Goal: Communication & Community: Participate in discussion

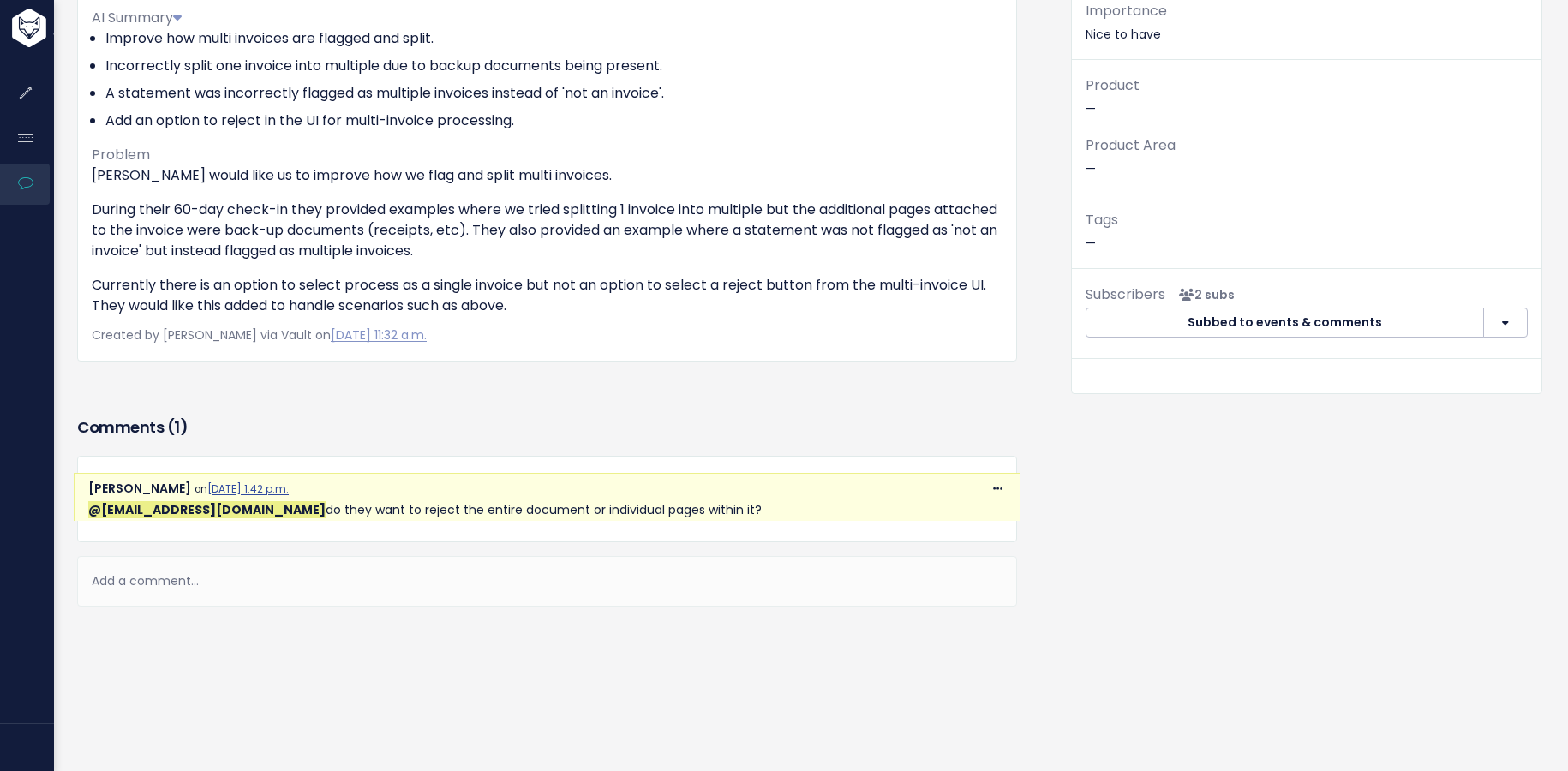
scroll to position [278, 0]
click at [977, 480] on div "[PERSON_NAME] on [DATE] 1:42 p.m." at bounding box center [547, 489] width 918 height 22
click at [993, 484] on icon at bounding box center [997, 489] width 10 height 11
click at [641, 556] on div "Add a comment..." at bounding box center [547, 581] width 940 height 50
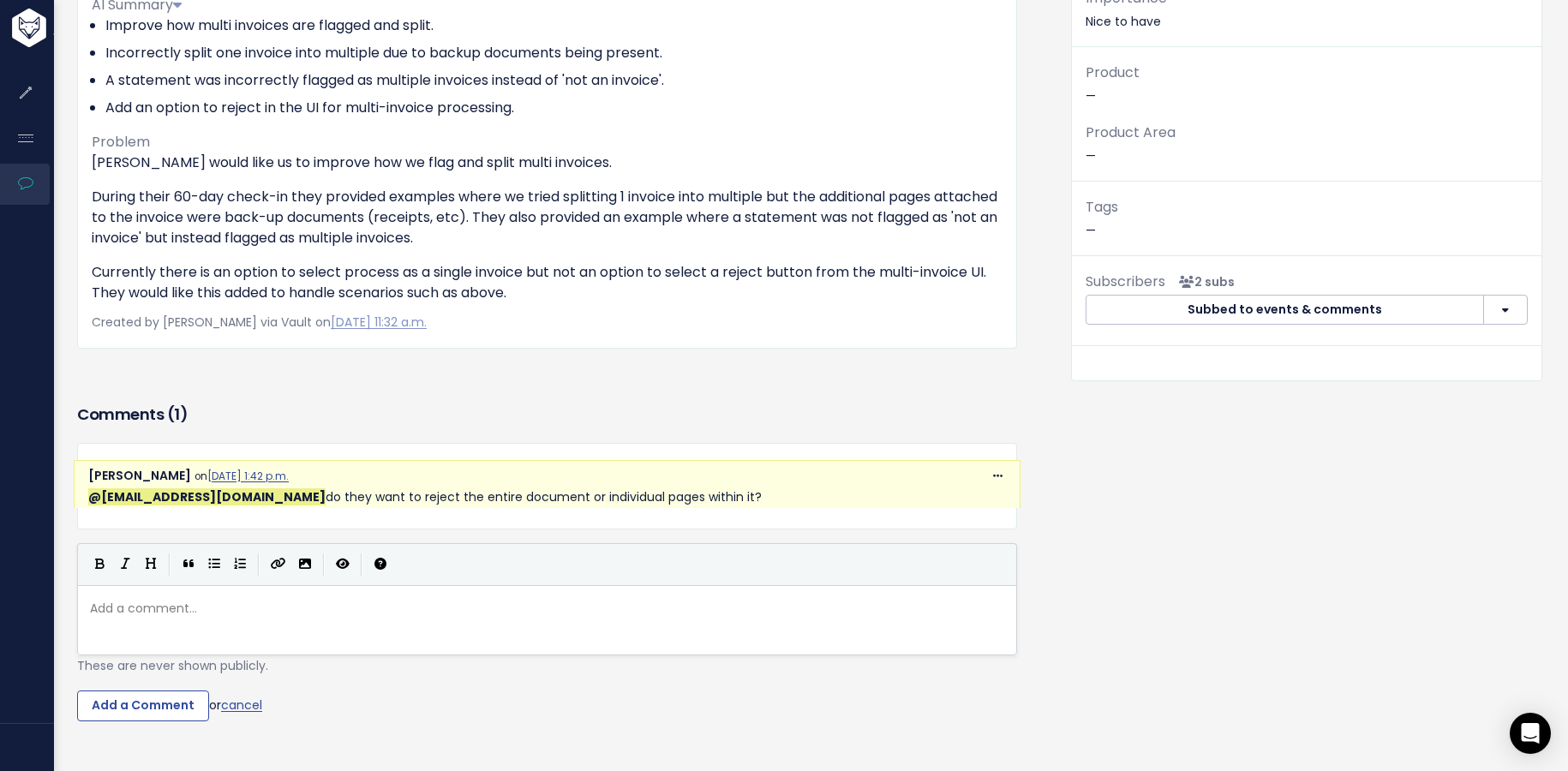
click at [451, 496] on p "@[EMAIL_ADDRESS][DOMAIN_NAME] do they want to reject the entire document or ind…" at bounding box center [547, 497] width 918 height 22
click at [638, 588] on div "Add a comment... ​" at bounding box center [547, 620] width 940 height 70
drag, startPoint x: 261, startPoint y: 617, endPoint x: 212, endPoint y: 619, distance: 49.0
click at [258, 618] on pre "​" at bounding box center [553, 609] width 934 height 22
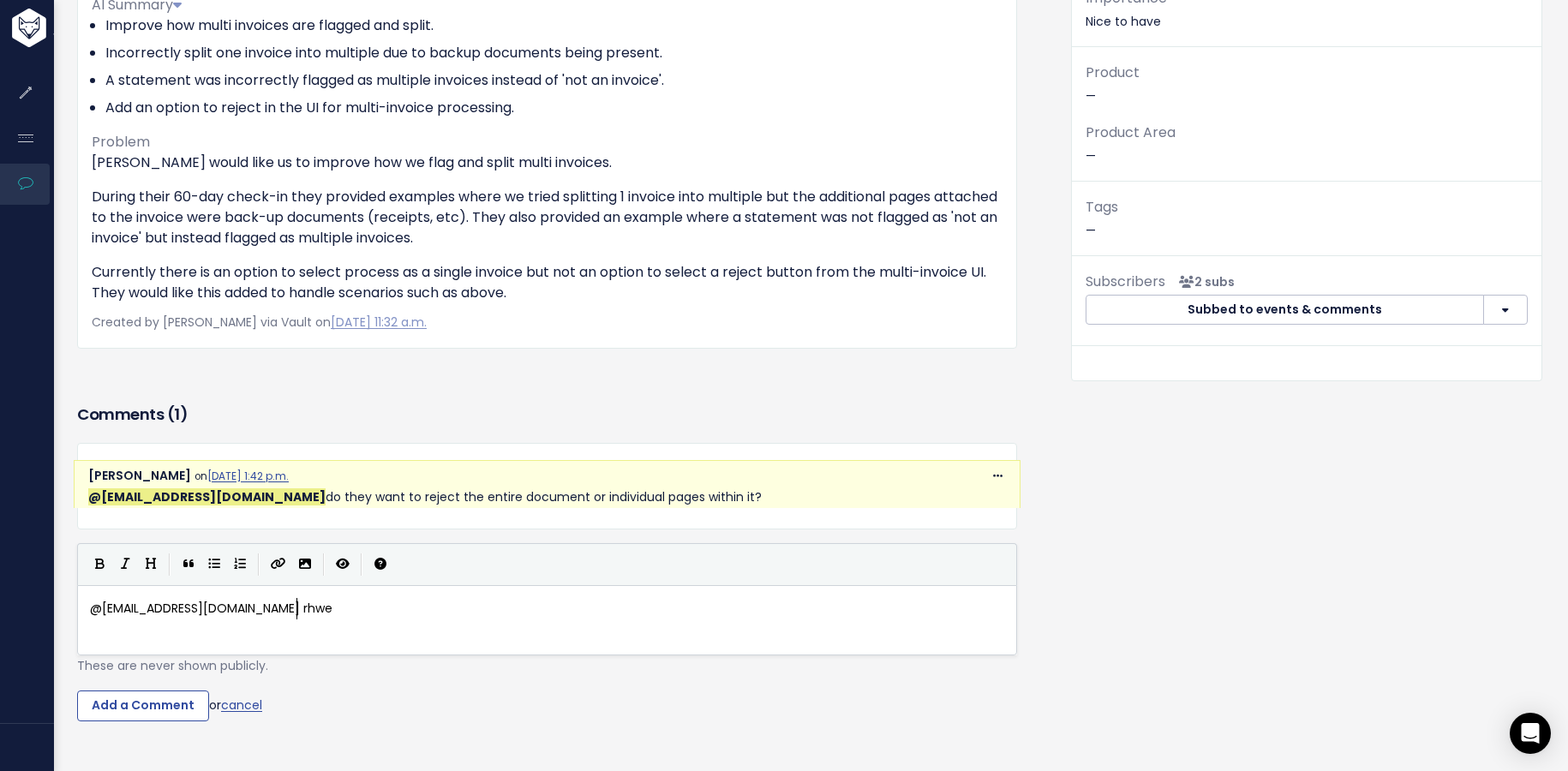
type textarea "@[EMAIL_ADDRESS][DOMAIN_NAME] rhwey"
type textarea "they want to reject the entire docue"
type textarea "ment"
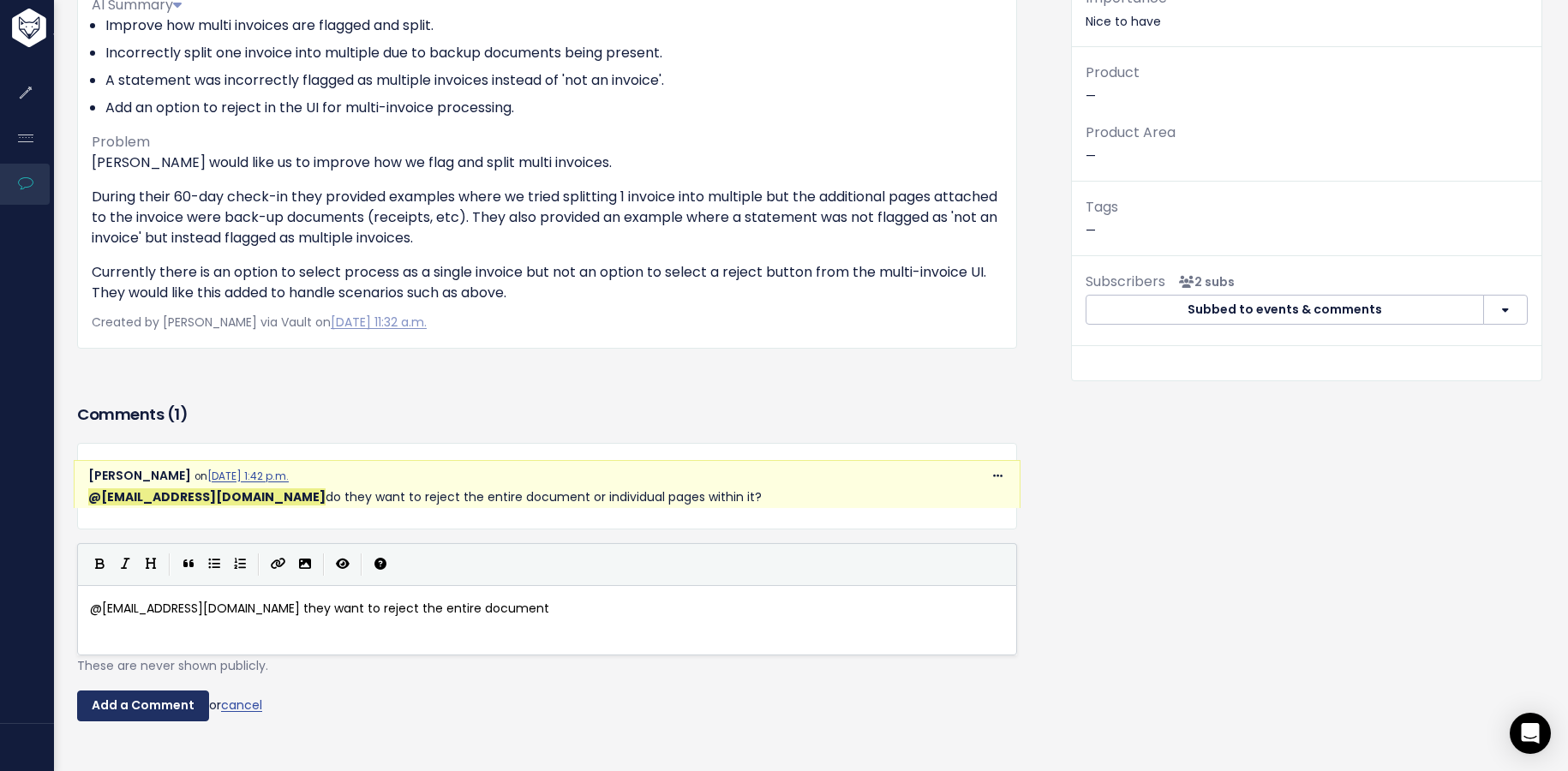
click at [164, 717] on input "Add a Comment" at bounding box center [143, 706] width 132 height 31
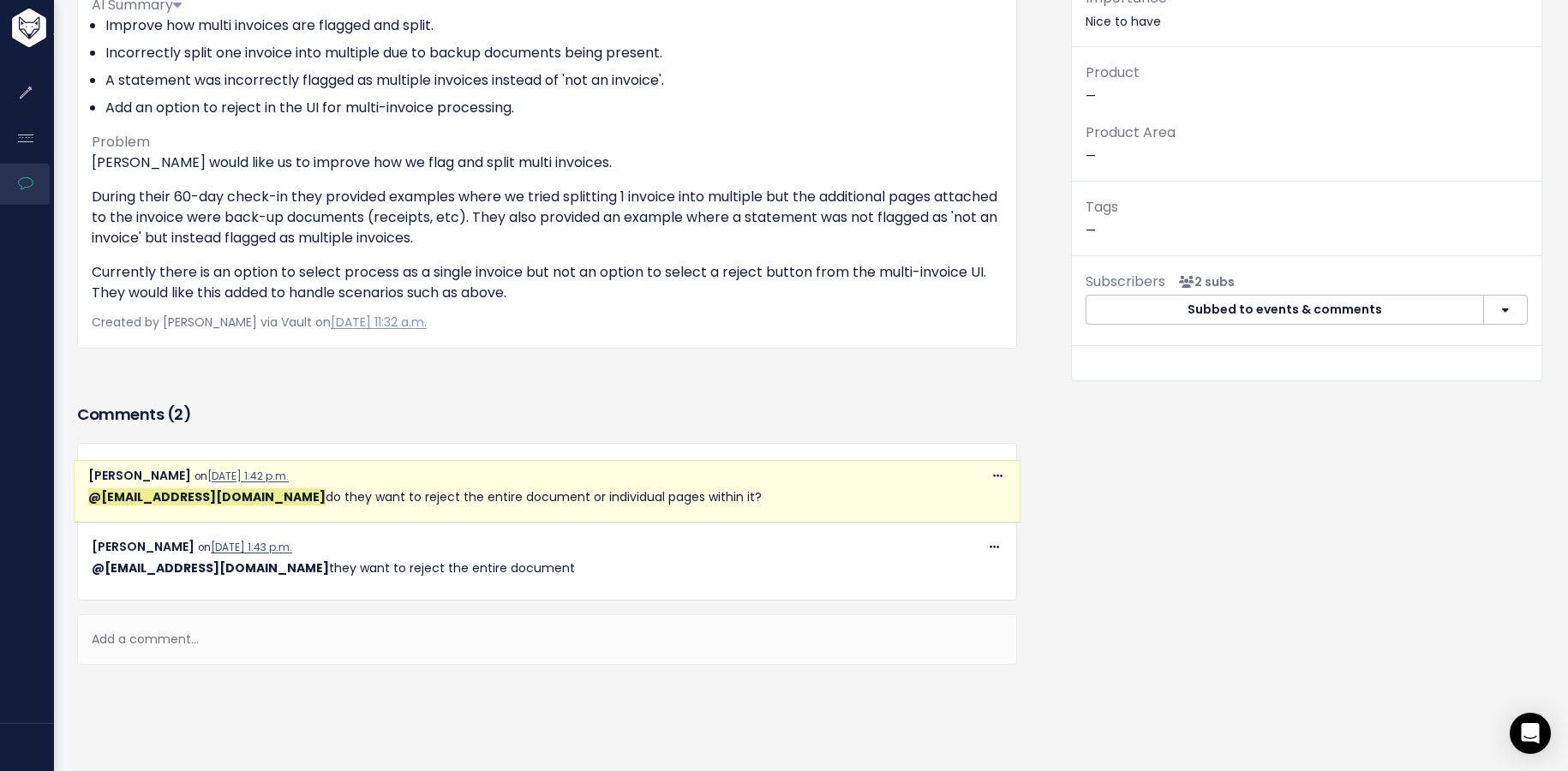
scroll to position [348, 0]
